Goal: Task Accomplishment & Management: Use online tool/utility

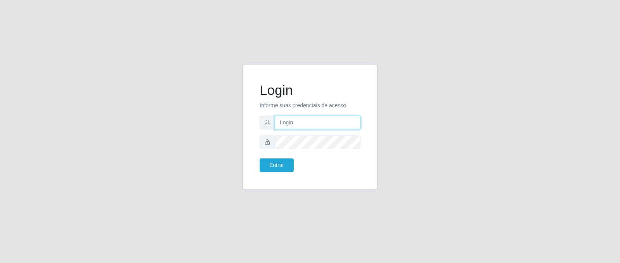
click at [310, 123] on input "text" at bounding box center [318, 123] width 86 height 14
click at [342, 123] on input "[PERSON_NAME][EMAIL_ADDRESS][DOMAIN_NAME]" at bounding box center [318, 123] width 86 height 14
click at [259, 158] on button "Entrar" at bounding box center [276, 165] width 34 height 14
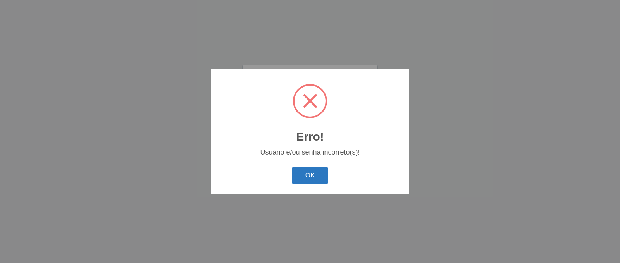
click at [320, 177] on button "OK" at bounding box center [310, 176] width 36 height 18
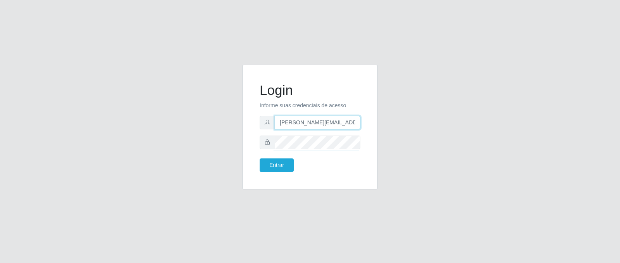
click at [328, 122] on input "[PERSON_NAME][EMAIL_ADDRESS][DOMAIN_NAME]" at bounding box center [318, 123] width 86 height 14
drag, startPoint x: 350, startPoint y: 123, endPoint x: 344, endPoint y: 124, distance: 7.1
click at [344, 124] on input "[PERSON_NAME][EMAIL_ADDRESS][DOMAIN_NAME]" at bounding box center [318, 123] width 86 height 14
click at [352, 122] on input "[PERSON_NAME][EMAIL_ADDRESS][DOMAIN_NAME]" at bounding box center [318, 123] width 86 height 14
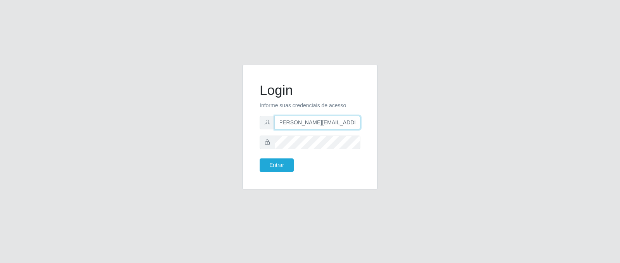
click at [350, 122] on input "[PERSON_NAME][EMAIL_ADDRESS][DOMAIN_NAME]" at bounding box center [318, 123] width 86 height 14
click at [350, 124] on input "[PERSON_NAME][EMAIL_ADDRESS][DOMAIN_NAME]" at bounding box center [318, 123] width 86 height 14
click at [284, 169] on button "Entrar" at bounding box center [276, 165] width 34 height 14
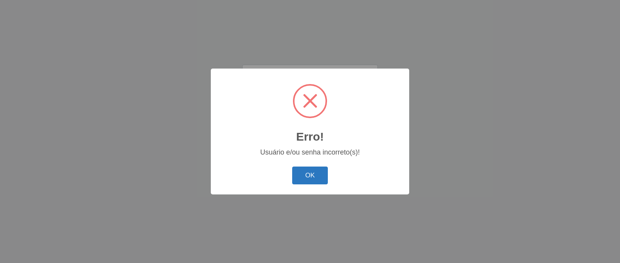
click at [325, 184] on button "OK" at bounding box center [310, 176] width 36 height 18
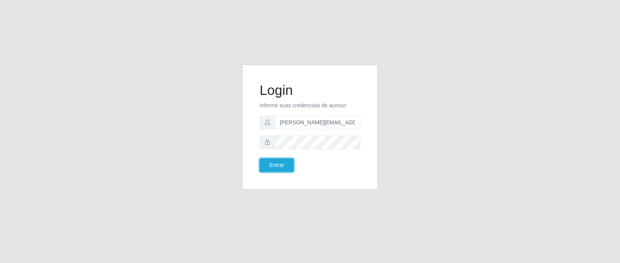
click at [309, 180] on div "Login Informe suas credenciais de acesso [PERSON_NAME][EMAIL_ADDRESS][DOMAIN_NA…" at bounding box center [310, 127] width 136 height 125
drag, startPoint x: 310, startPoint y: 127, endPoint x: 321, endPoint y: 134, distance: 13.4
click at [312, 127] on input "[PERSON_NAME][EMAIL_ADDRESS][DOMAIN_NAME]" at bounding box center [318, 123] width 86 height 14
click at [329, 124] on input "[PERSON_NAME][EMAIL_ADDRESS][DOMAIN_NAME]" at bounding box center [318, 123] width 86 height 14
click at [339, 124] on input "[PERSON_NAME][EMAIL_ADDRESS][DOMAIN_NAME]" at bounding box center [318, 123] width 86 height 14
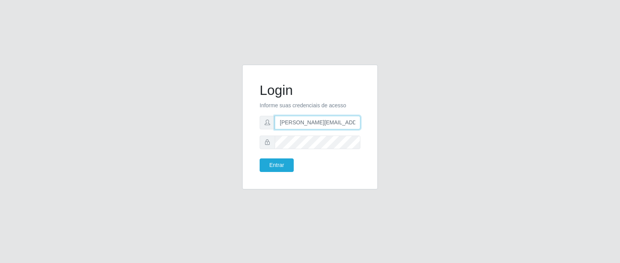
click at [341, 123] on input "[PERSON_NAME][EMAIL_ADDRESS][DOMAIN_NAME]" at bounding box center [318, 123] width 86 height 14
drag, startPoint x: 342, startPoint y: 123, endPoint x: 347, endPoint y: 124, distance: 4.7
click at [345, 124] on input "[PERSON_NAME][EMAIL_ADDRESS][DOMAIN_NAME]" at bounding box center [318, 123] width 86 height 14
click at [353, 124] on input "[PERSON_NAME][EMAIL_ADDRESS][DOMAIN_NAME]" at bounding box center [318, 123] width 86 height 14
type input "[PERSON_NAME][EMAIL_ADDRESS][DOMAIN_NAME]"
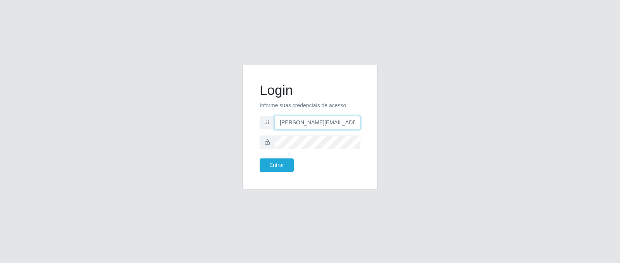
drag, startPoint x: 359, startPoint y: 125, endPoint x: 258, endPoint y: 135, distance: 101.6
click at [258, 135] on div "Login Informe suas credenciais de acesso [PERSON_NAME][EMAIL_ADDRESS][DOMAIN_NA…" at bounding box center [310, 126] width 116 height 105
click at [286, 124] on input "text" at bounding box center [318, 123] width 86 height 14
paste input "[PERSON_NAME][EMAIL_ADDRESS][DOMAIN_NAME]"
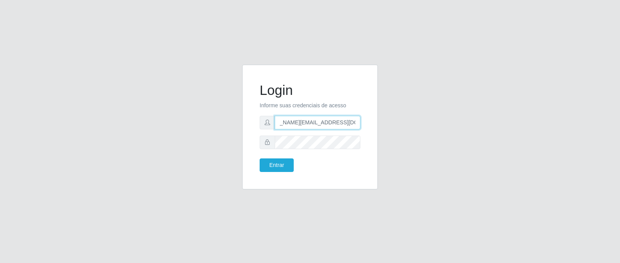
type input "[PERSON_NAME][EMAIL_ADDRESS][DOMAIN_NAME]"
click at [259, 158] on button "Entrar" at bounding box center [276, 165] width 34 height 14
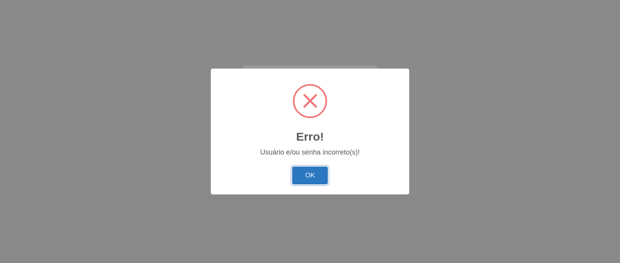
click at [316, 179] on button "OK" at bounding box center [310, 176] width 36 height 18
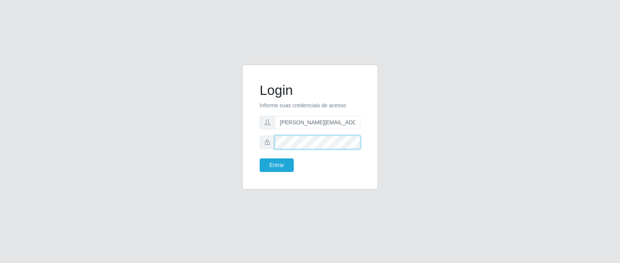
click at [259, 158] on button "Entrar" at bounding box center [276, 165] width 34 height 14
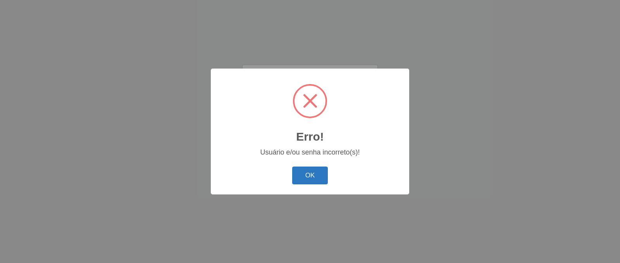
click at [311, 177] on button "OK" at bounding box center [310, 176] width 36 height 18
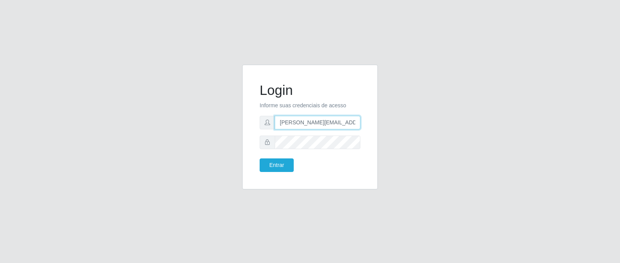
click at [340, 122] on input "[PERSON_NAME][EMAIL_ADDRESS][DOMAIN_NAME]" at bounding box center [318, 123] width 86 height 14
click at [349, 122] on input "[PERSON_NAME][EMAIL_ADDRESS][DOMAIN_NAME]" at bounding box center [318, 123] width 86 height 14
type input "[PERSON_NAME][EMAIL_ADDRESS][DOMAIN_NAME]"
click at [259, 158] on button "Entrar" at bounding box center [276, 165] width 34 height 14
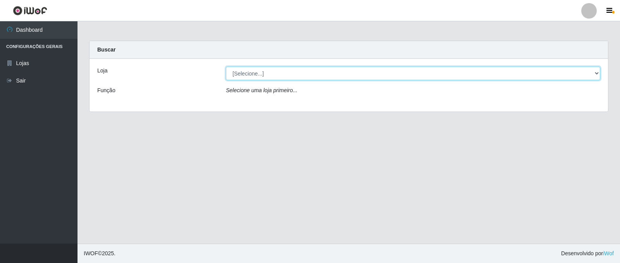
click at [594, 73] on select "[Selecione...] Queiroz Atacadão - Catolé do Rocha" at bounding box center [413, 74] width 374 height 14
select select "500"
click at [226, 67] on select "[Selecione...] Queiroz Atacadão - Catolé do Rocha" at bounding box center [413, 74] width 374 height 14
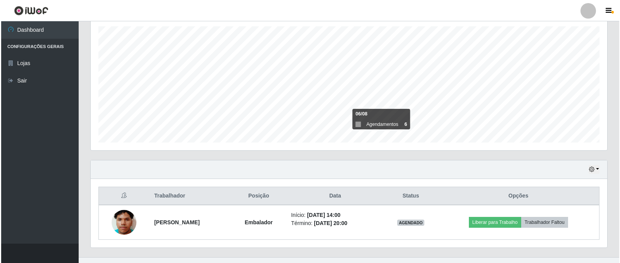
scroll to position [148, 0]
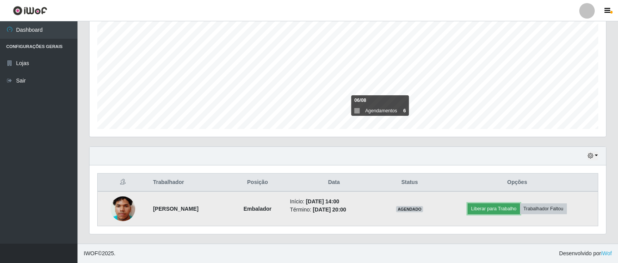
click at [496, 207] on button "Liberar para Trabalho" at bounding box center [493, 208] width 52 height 11
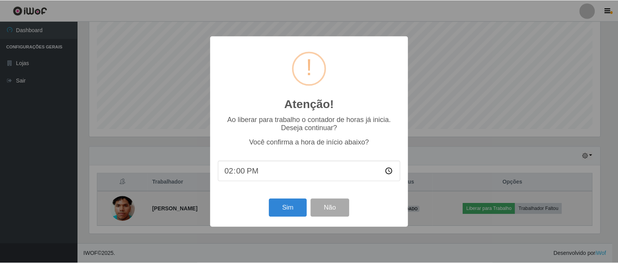
scroll to position [161, 512]
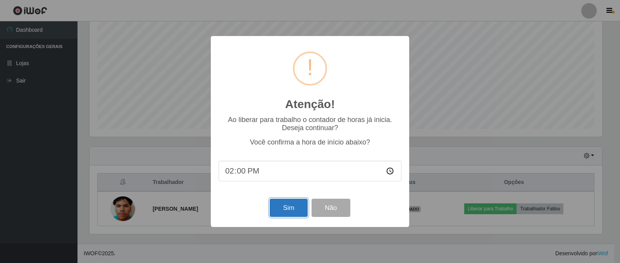
click at [280, 208] on button "Sim" at bounding box center [289, 208] width 38 height 18
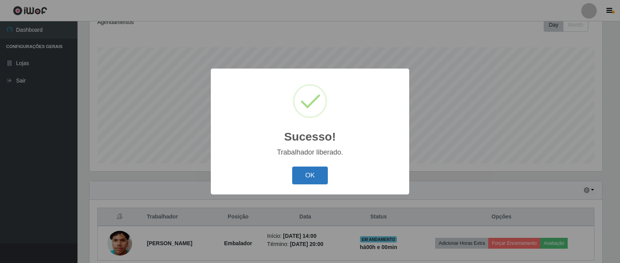
click at [310, 175] on button "OK" at bounding box center [310, 176] width 36 height 18
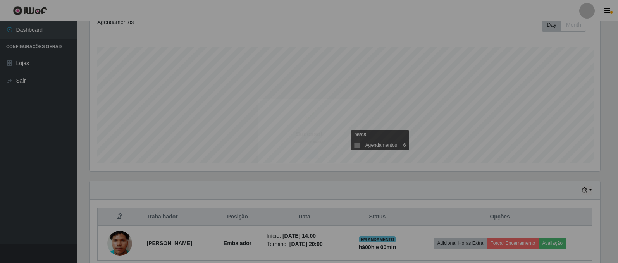
scroll to position [161, 516]
